Goal: Transaction & Acquisition: Subscribe to service/newsletter

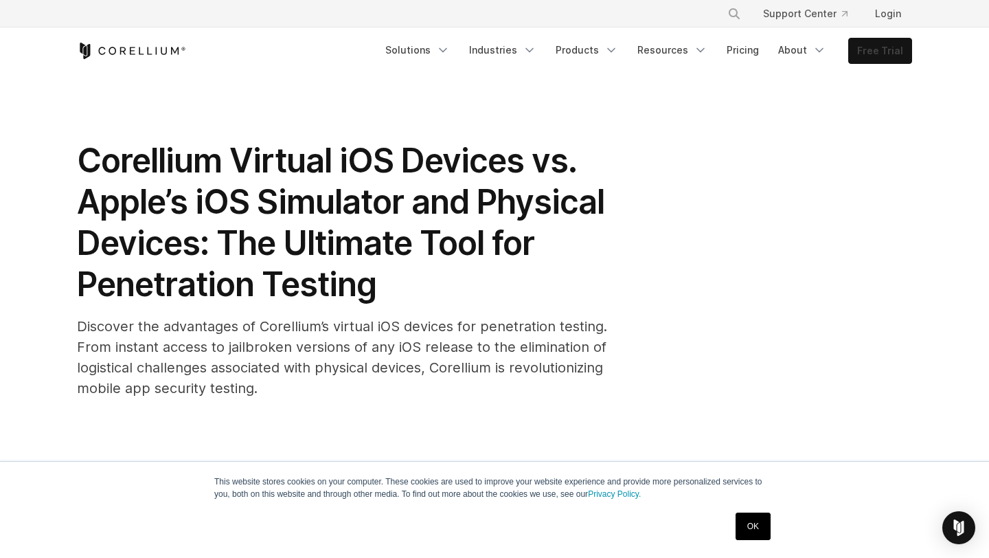
click at [886, 55] on link "Free Trial" at bounding box center [880, 50] width 63 height 25
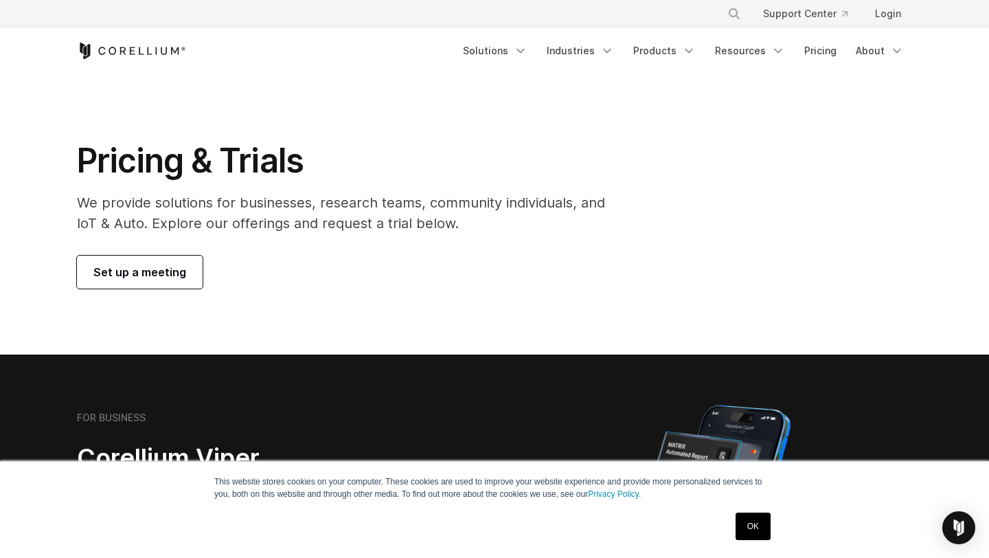
click at [756, 528] on link "OK" at bounding box center [753, 525] width 35 height 27
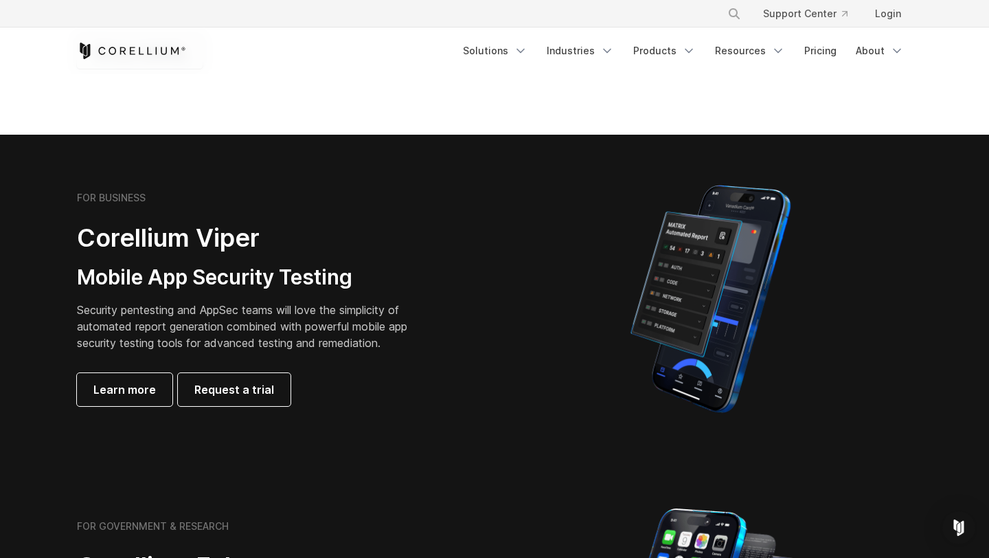
scroll to position [450, 0]
